Goal: Register for event/course

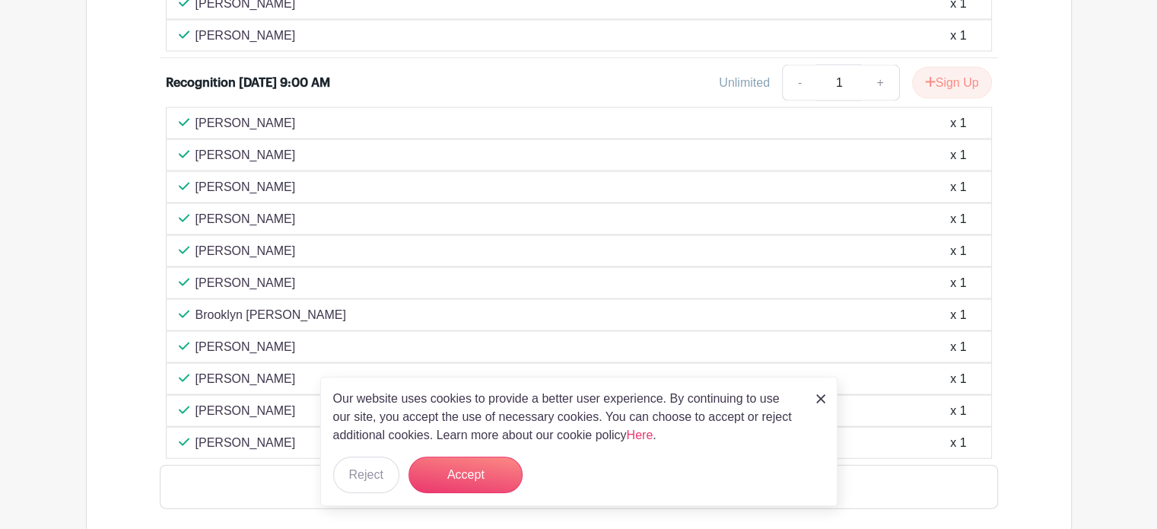
scroll to position [3239, 0]
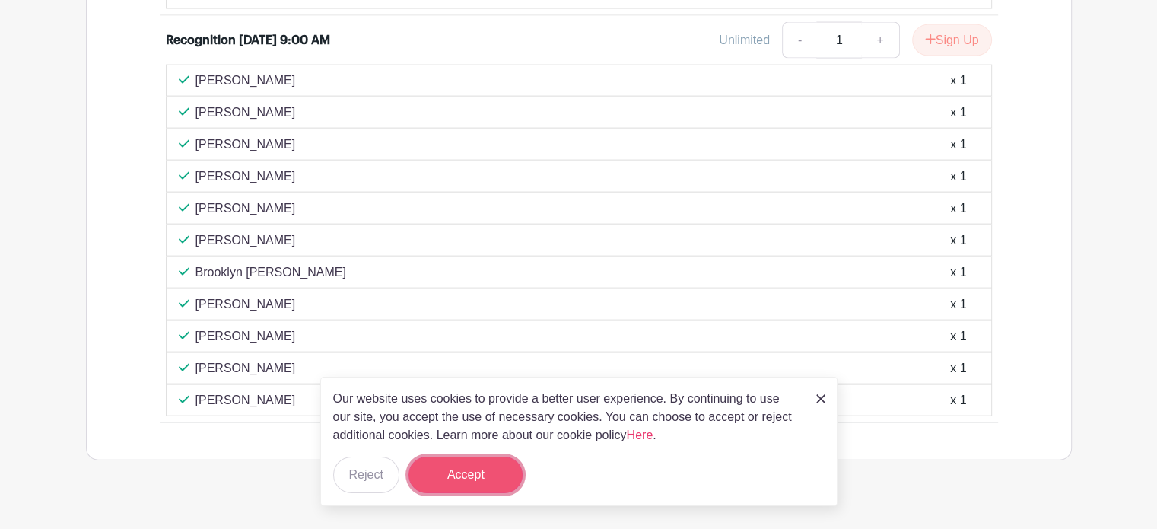
click at [475, 465] on button "Accept" at bounding box center [466, 474] width 114 height 37
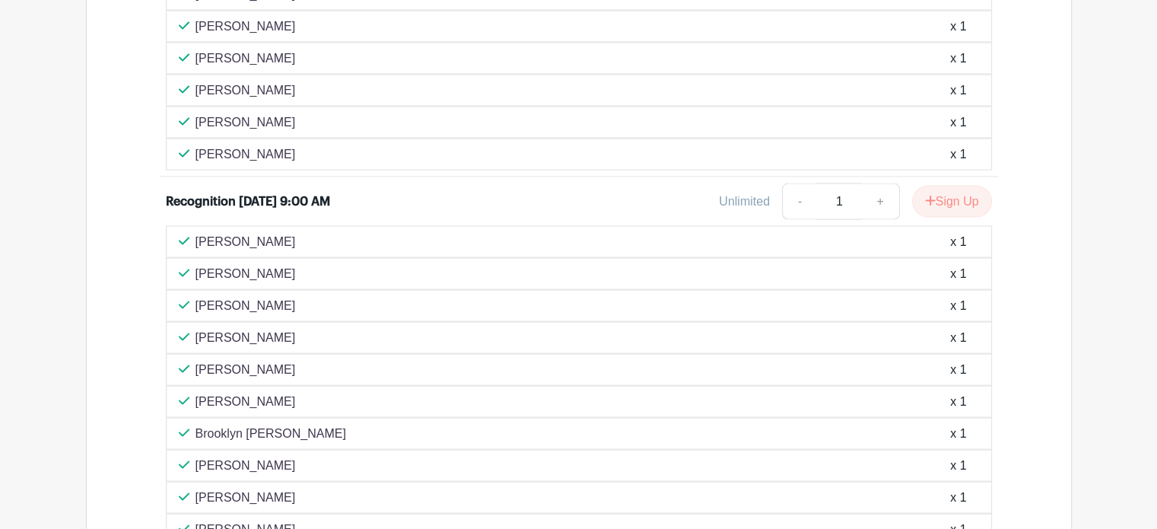
scroll to position [3107, 0]
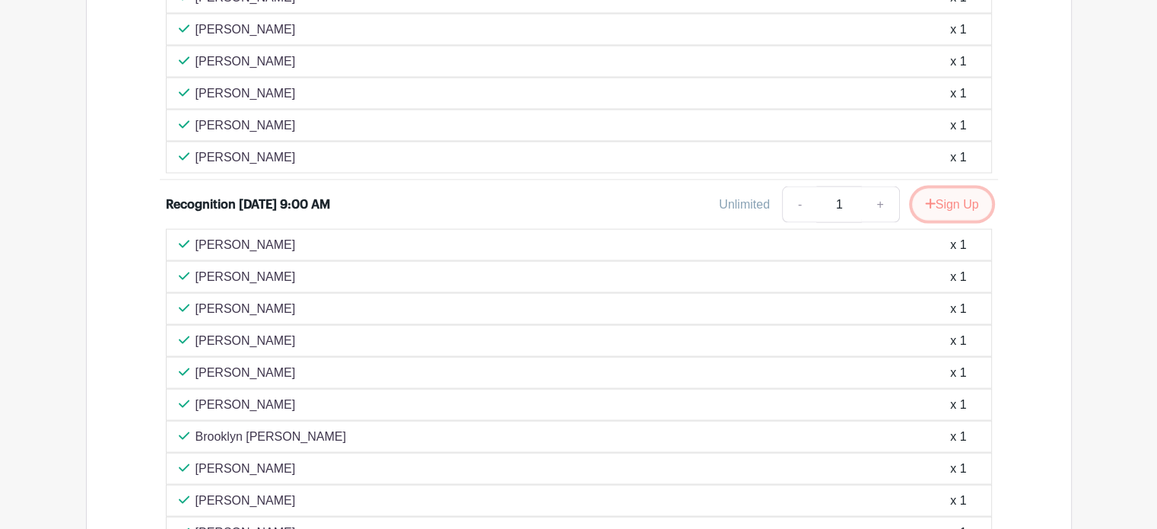
click at [952, 189] on button "Sign Up" at bounding box center [952, 205] width 80 height 32
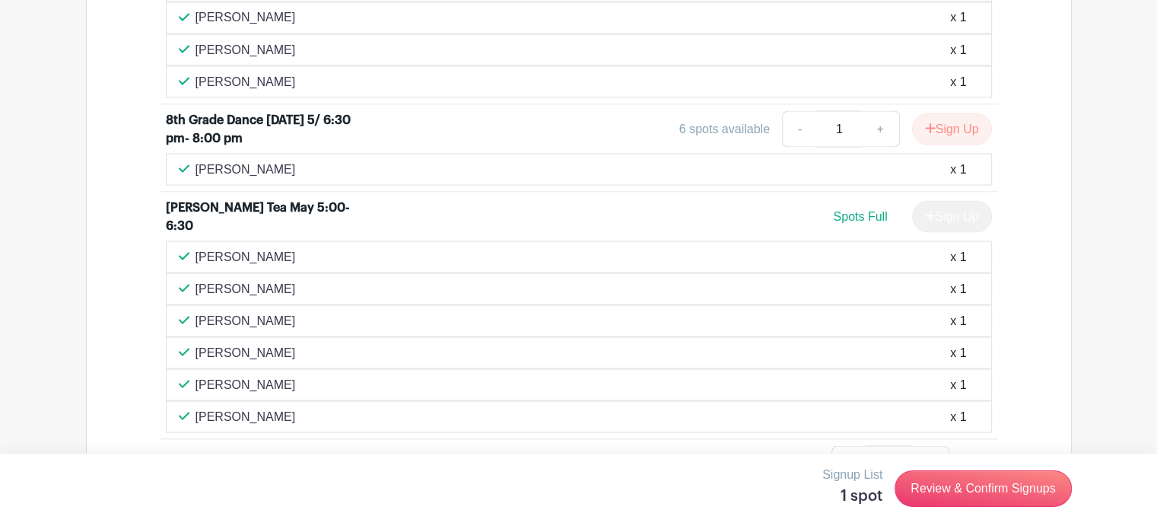
scroll to position [2847, 0]
click at [965, 113] on button "Sign Up" at bounding box center [952, 129] width 80 height 32
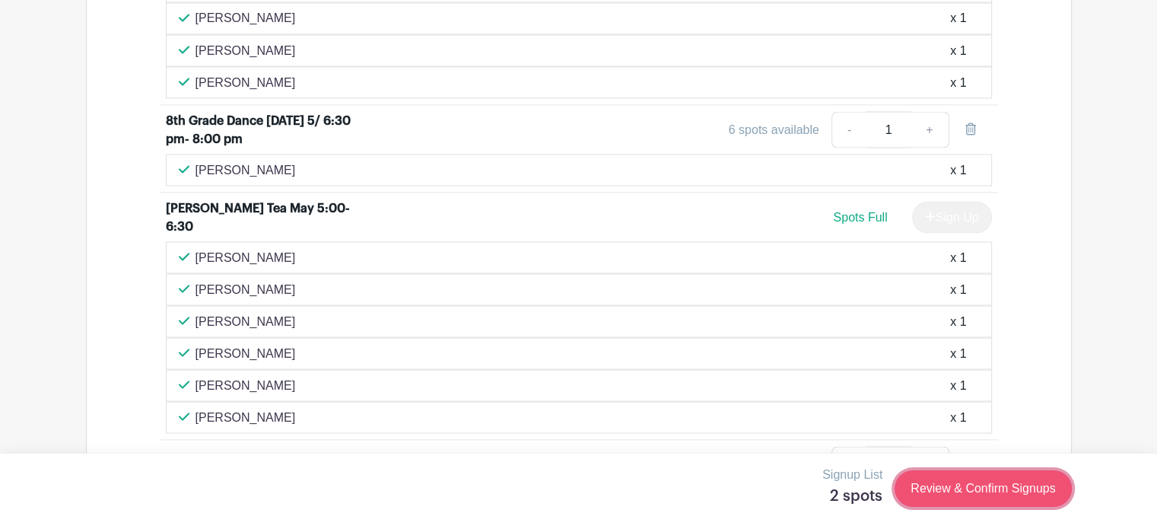
click at [958, 489] on link "Review & Confirm Signups" at bounding box center [983, 488] width 176 height 37
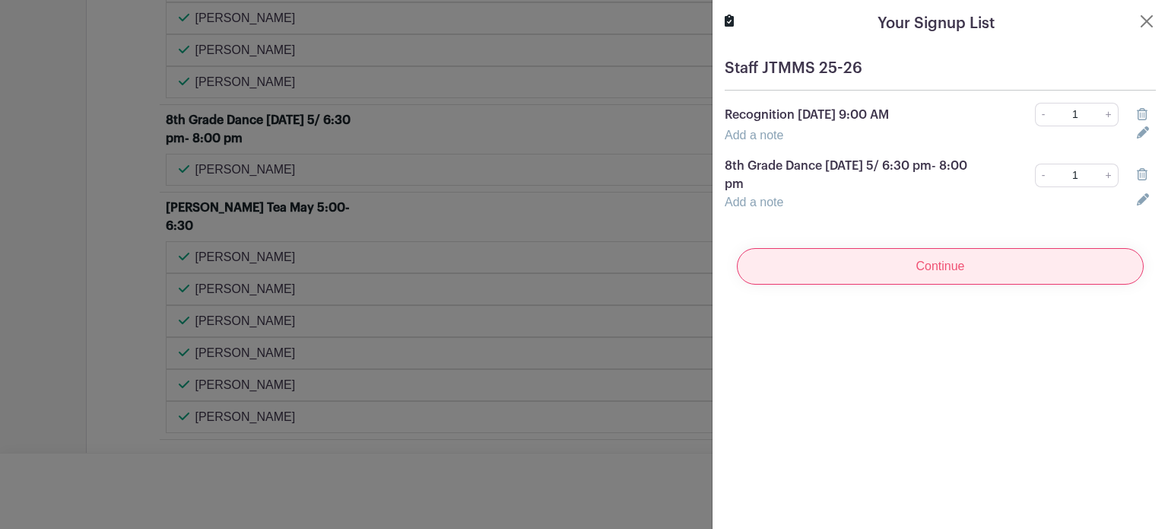
click at [936, 275] on input "Continue" at bounding box center [940, 266] width 407 height 37
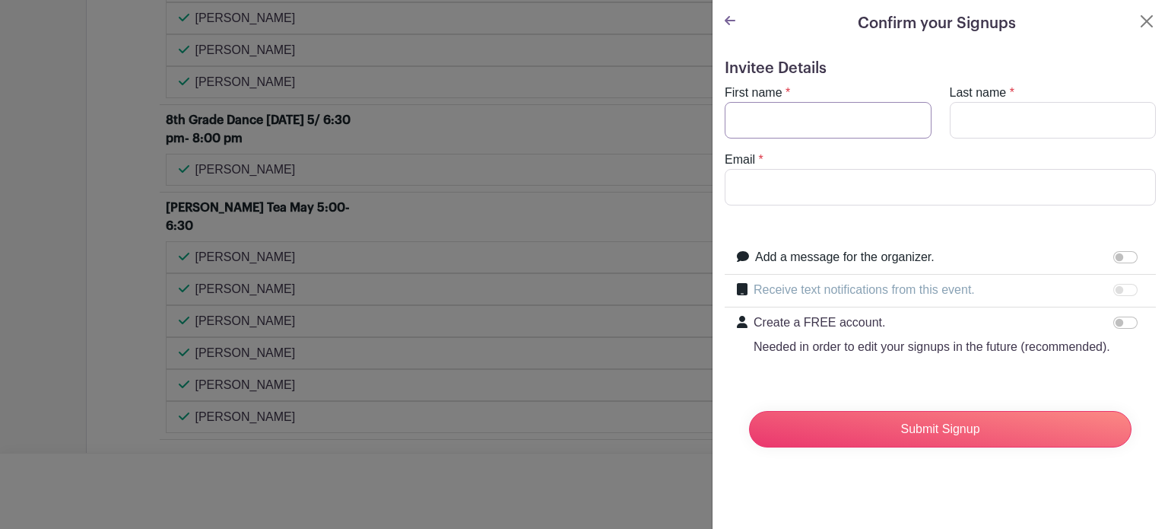
click at [786, 118] on input "First name" at bounding box center [828, 120] width 207 height 37
type input "[PERSON_NAME]"
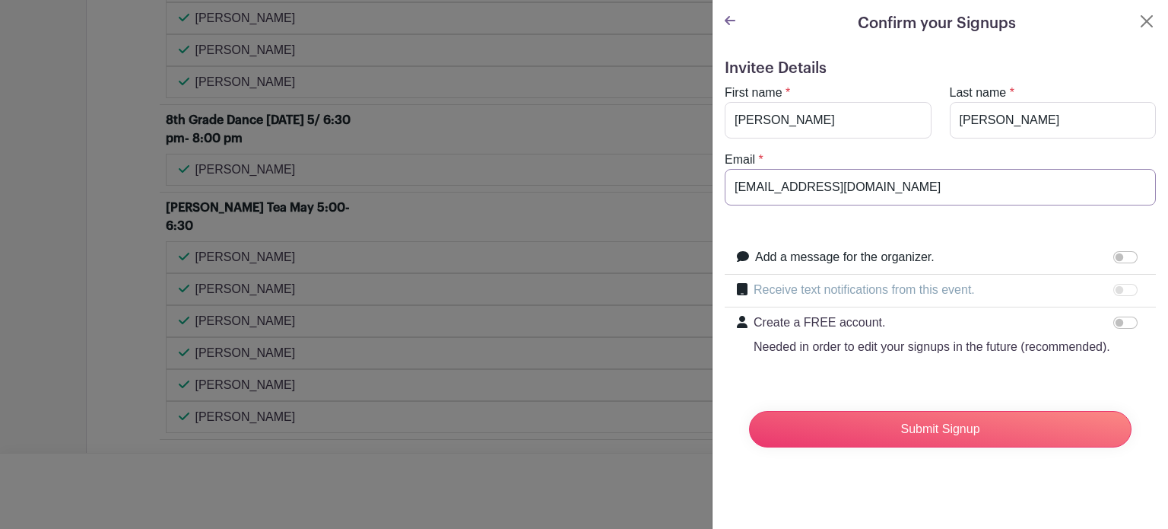
drag, startPoint x: 873, startPoint y: 186, endPoint x: 644, endPoint y: 201, distance: 228.7
type input "[EMAIL_ADDRESS][DOMAIN_NAME]"
click at [898, 447] on input "Submit Signup" at bounding box center [940, 429] width 383 height 37
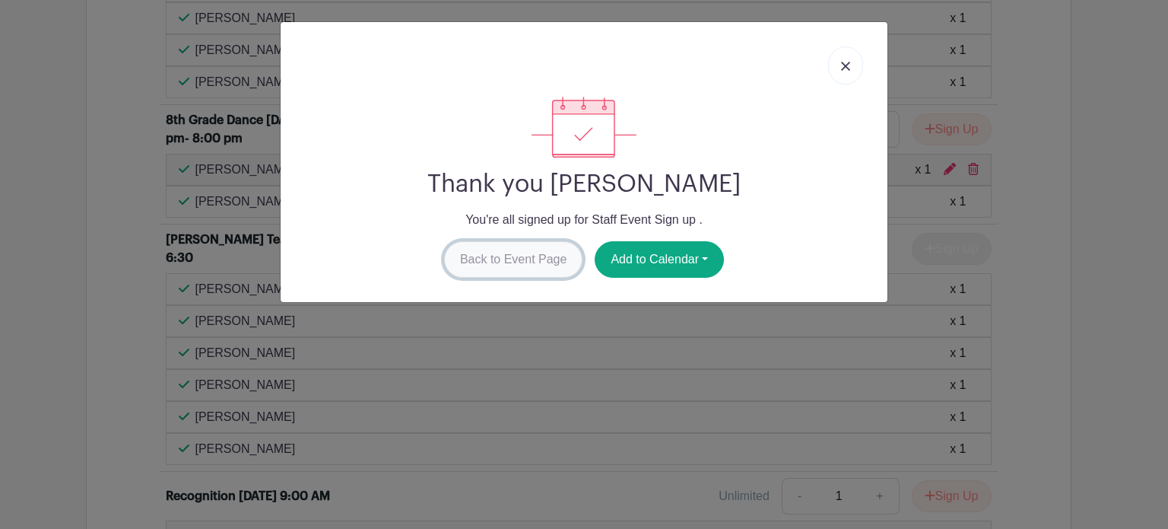
click at [508, 264] on link "Back to Event Page" at bounding box center [513, 259] width 139 height 37
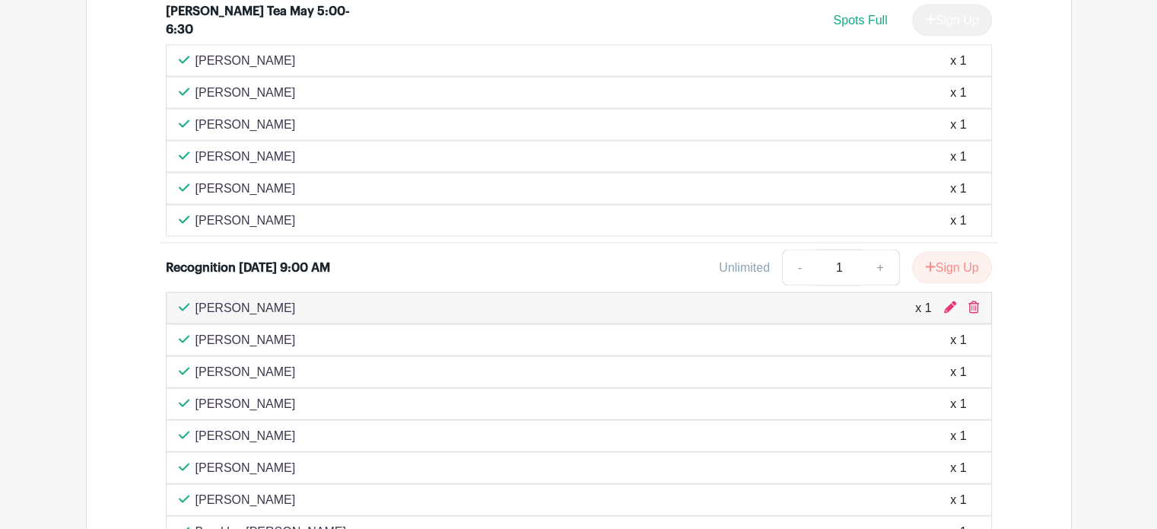
scroll to position [3076, 0]
drag, startPoint x: 649, startPoint y: 337, endPoint x: 1089, endPoint y: 273, distance: 444.3
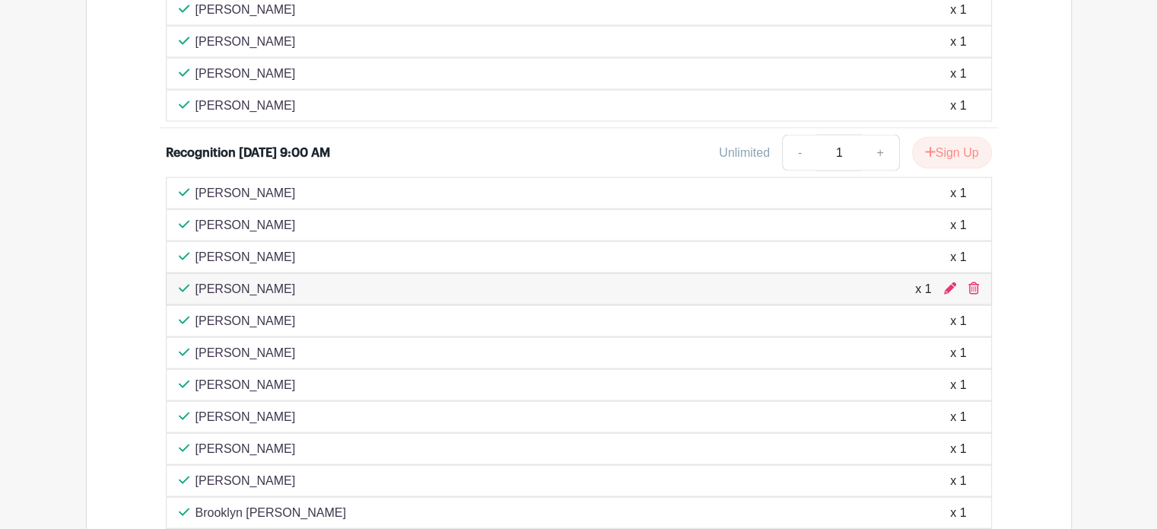
scroll to position [3277, 0]
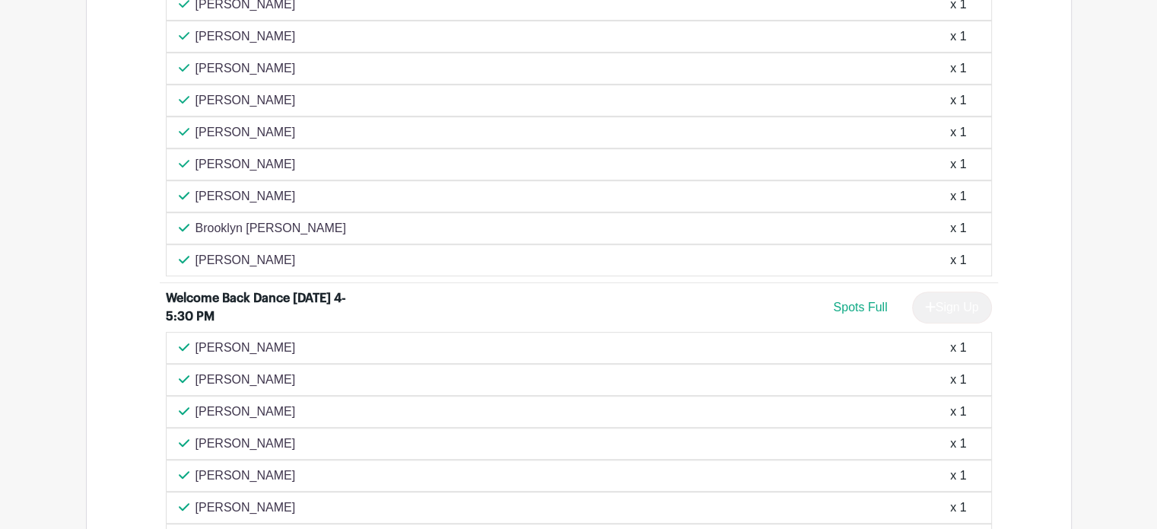
scroll to position [718, 0]
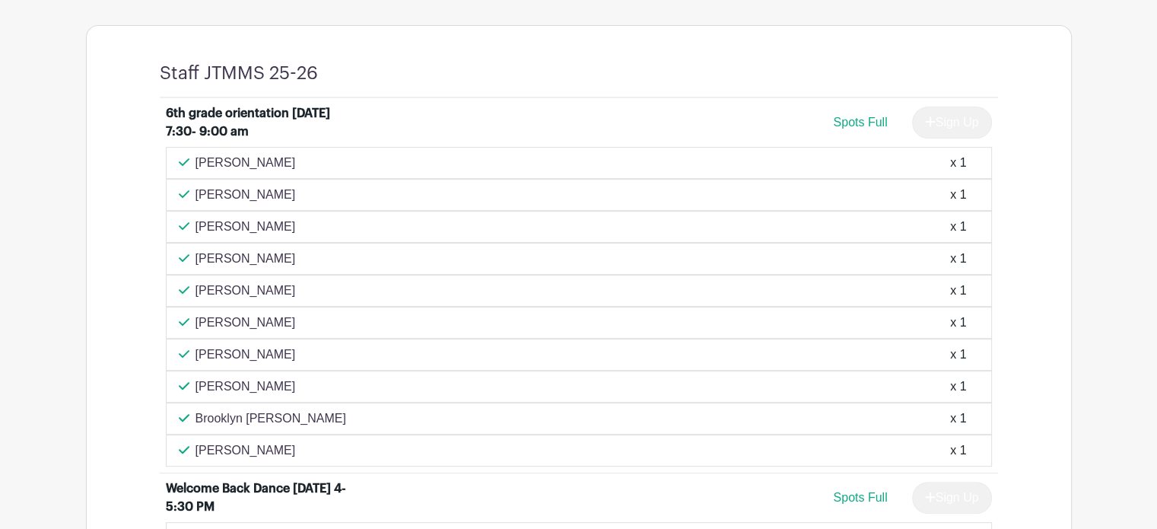
scroll to position [599, 0]
